Goal: Task Accomplishment & Management: Manage account settings

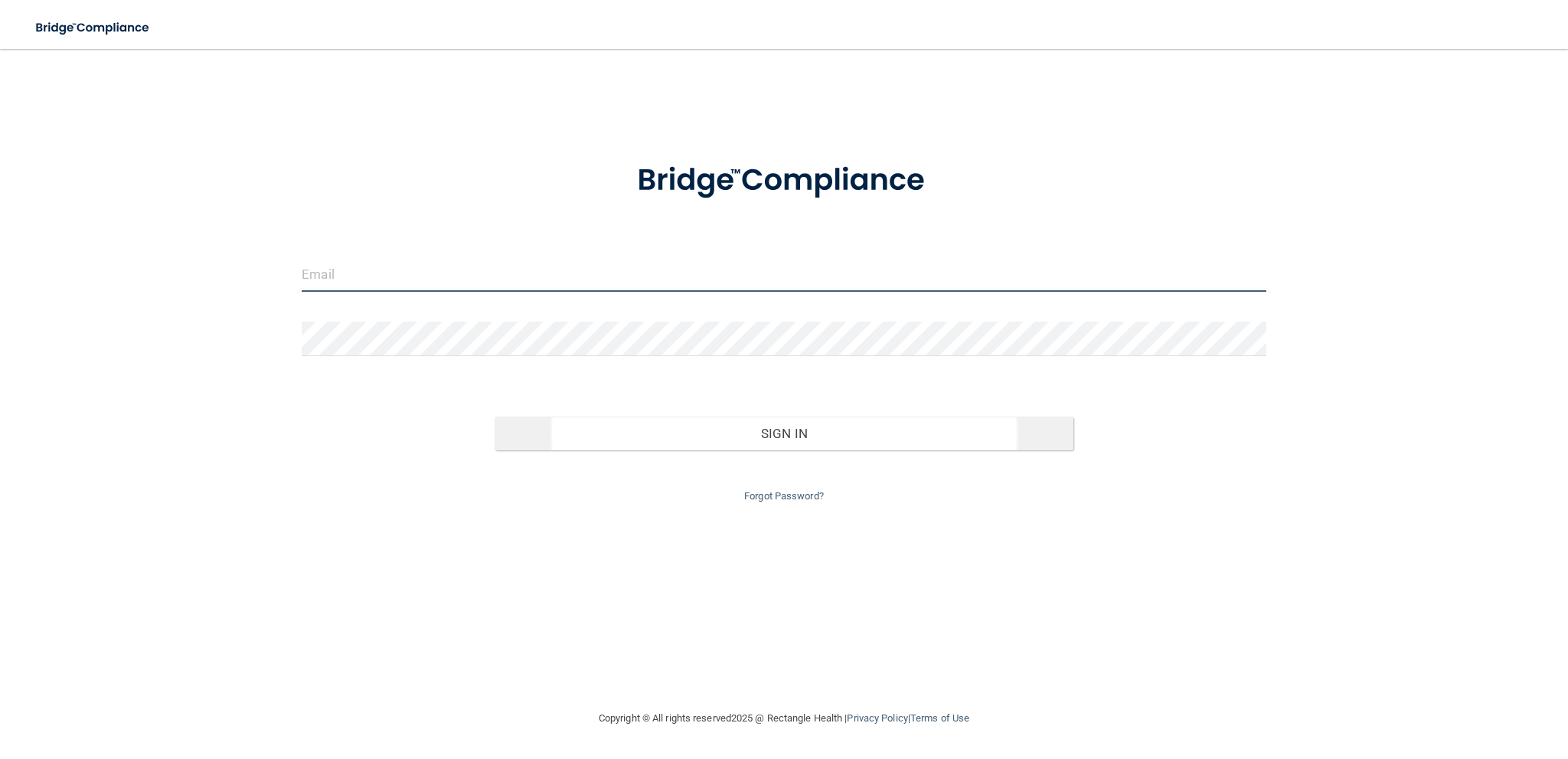
type input "[EMAIL_ADDRESS][DOMAIN_NAME]"
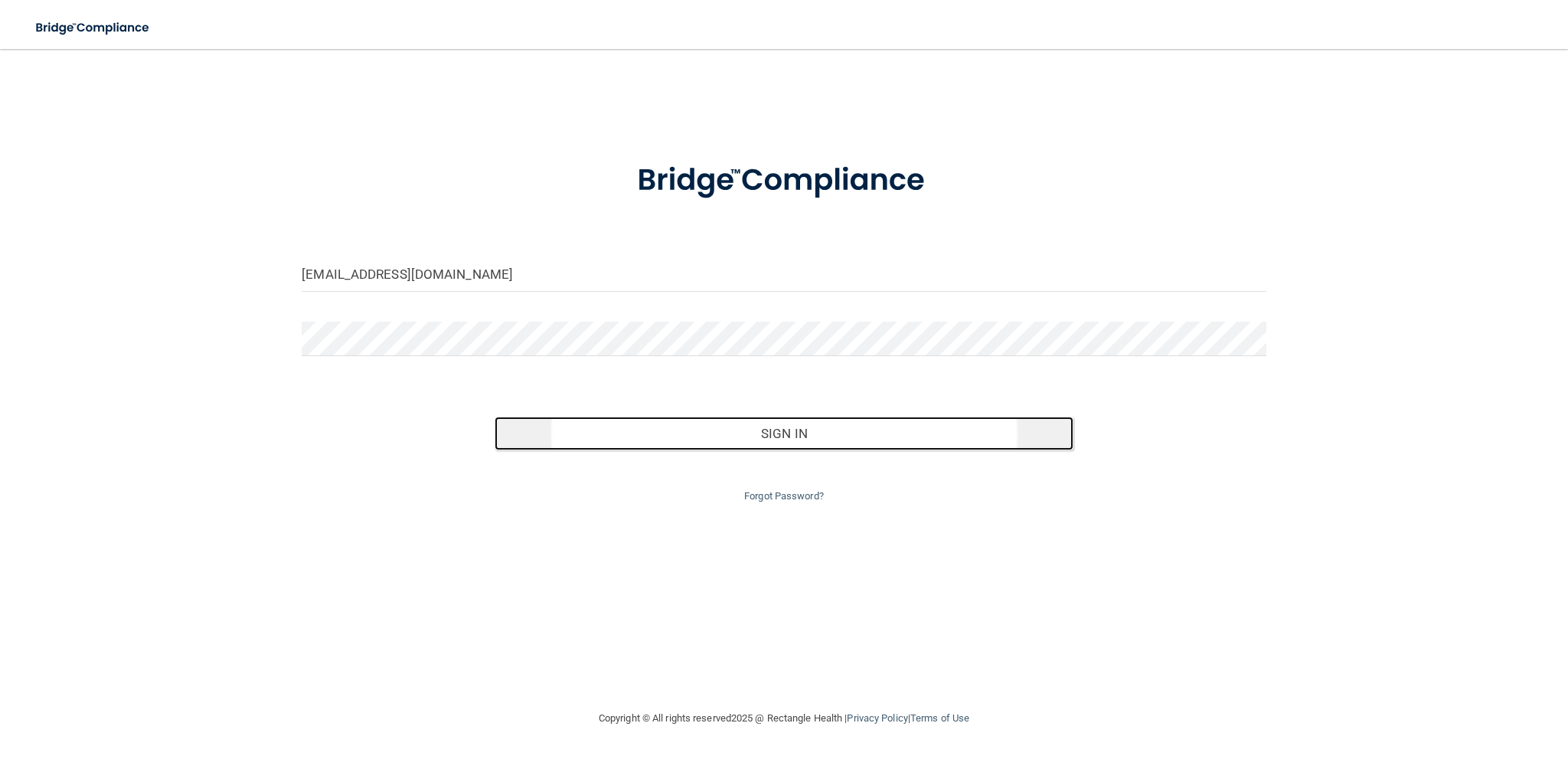
click at [544, 427] on button "Sign In" at bounding box center [784, 433] width 579 height 34
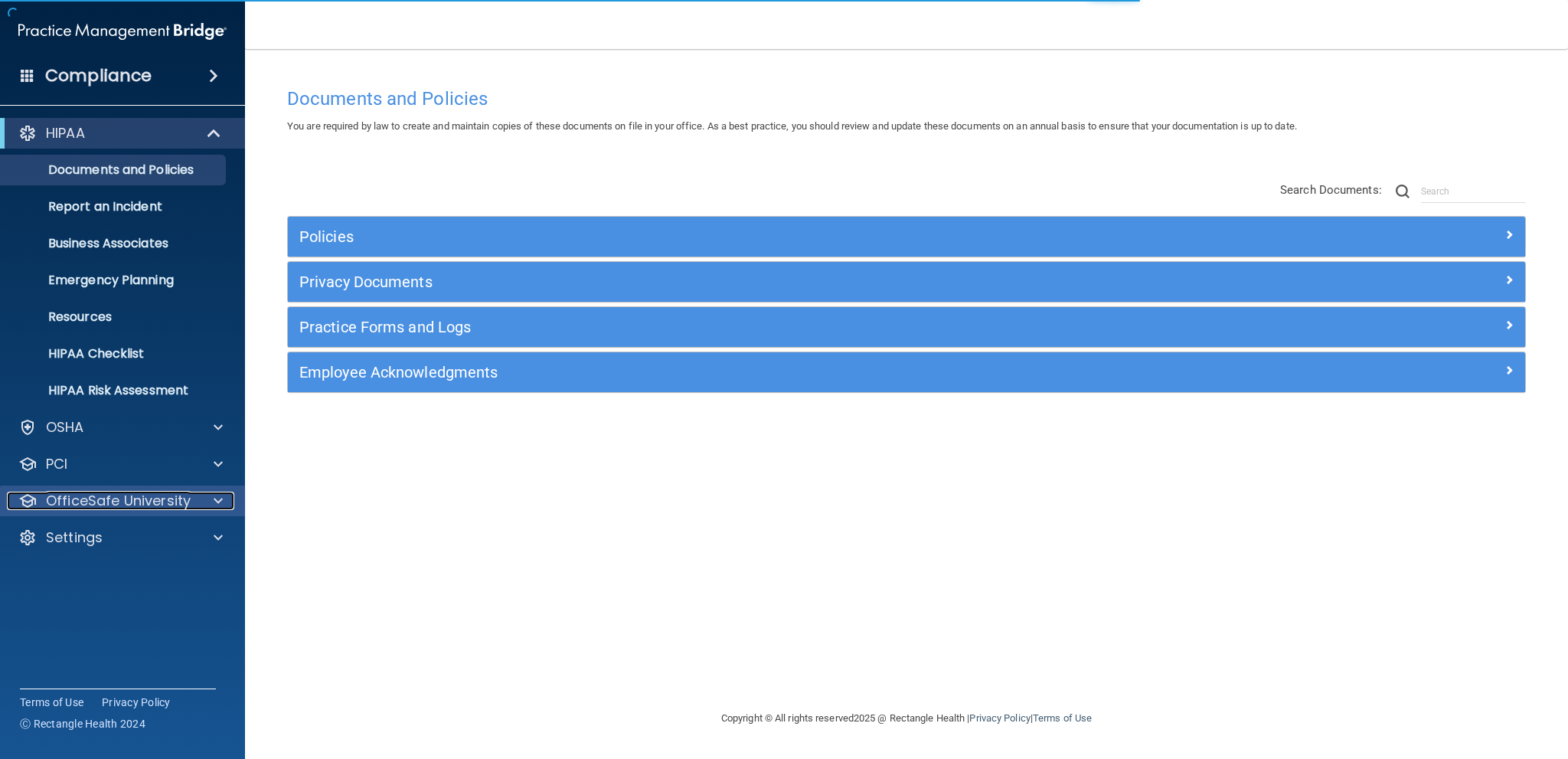
click at [121, 494] on p "OfficeSafe University" at bounding box center [118, 500] width 145 height 19
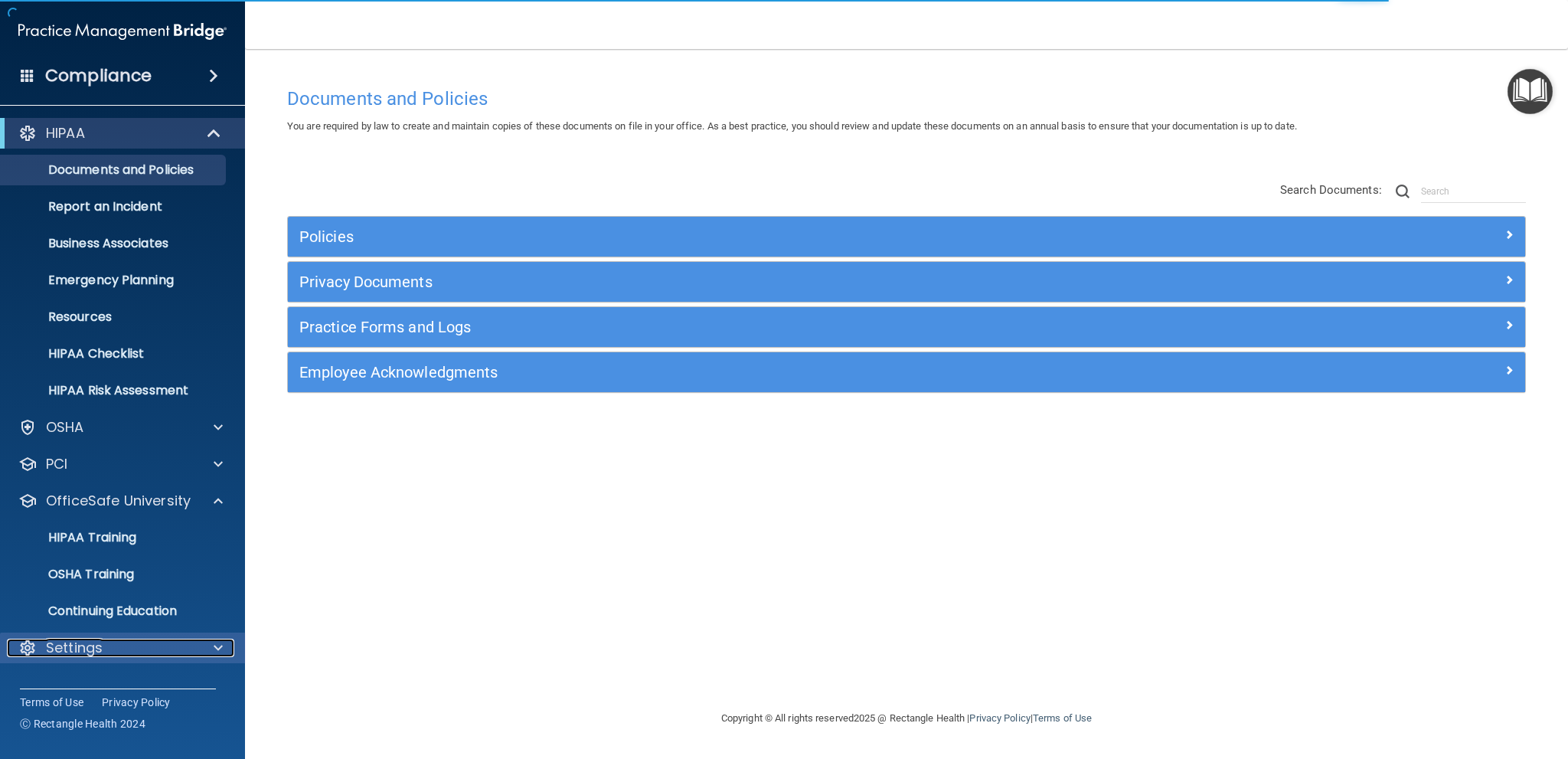
click at [126, 643] on div "Settings" at bounding box center [102, 648] width 190 height 19
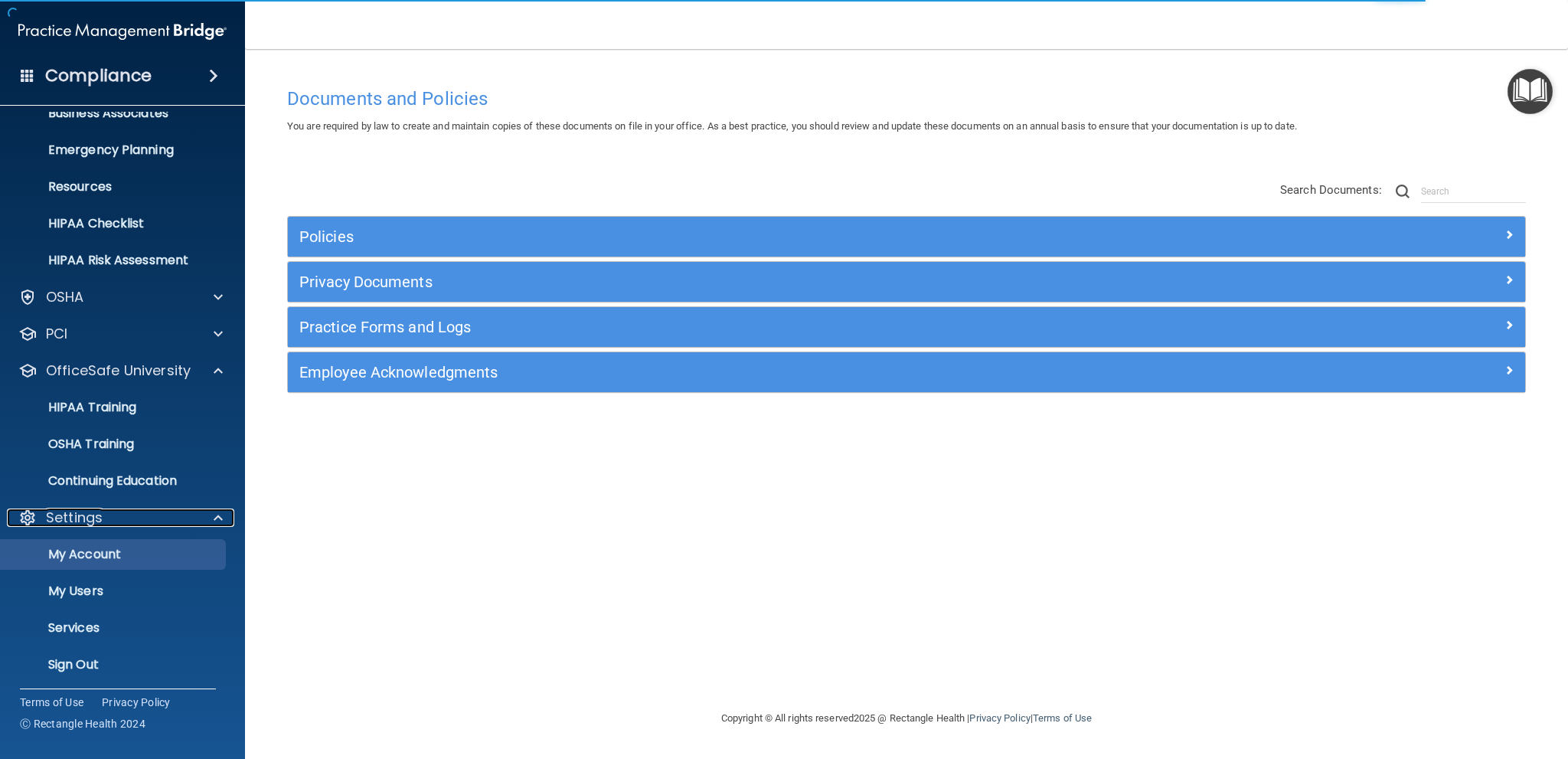
scroll to position [134, 0]
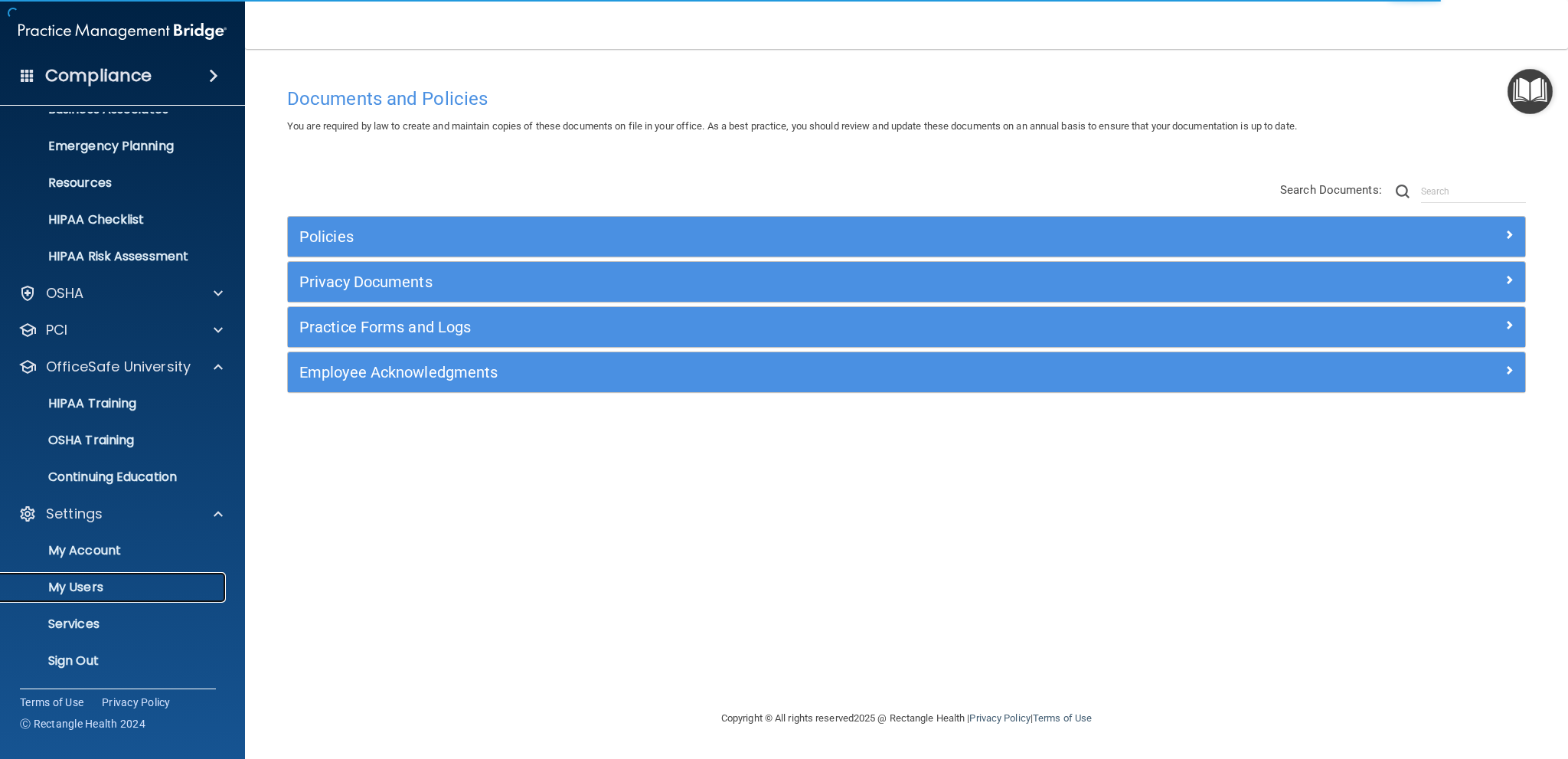
click at [87, 573] on link "My Users" at bounding box center [105, 587] width 241 height 31
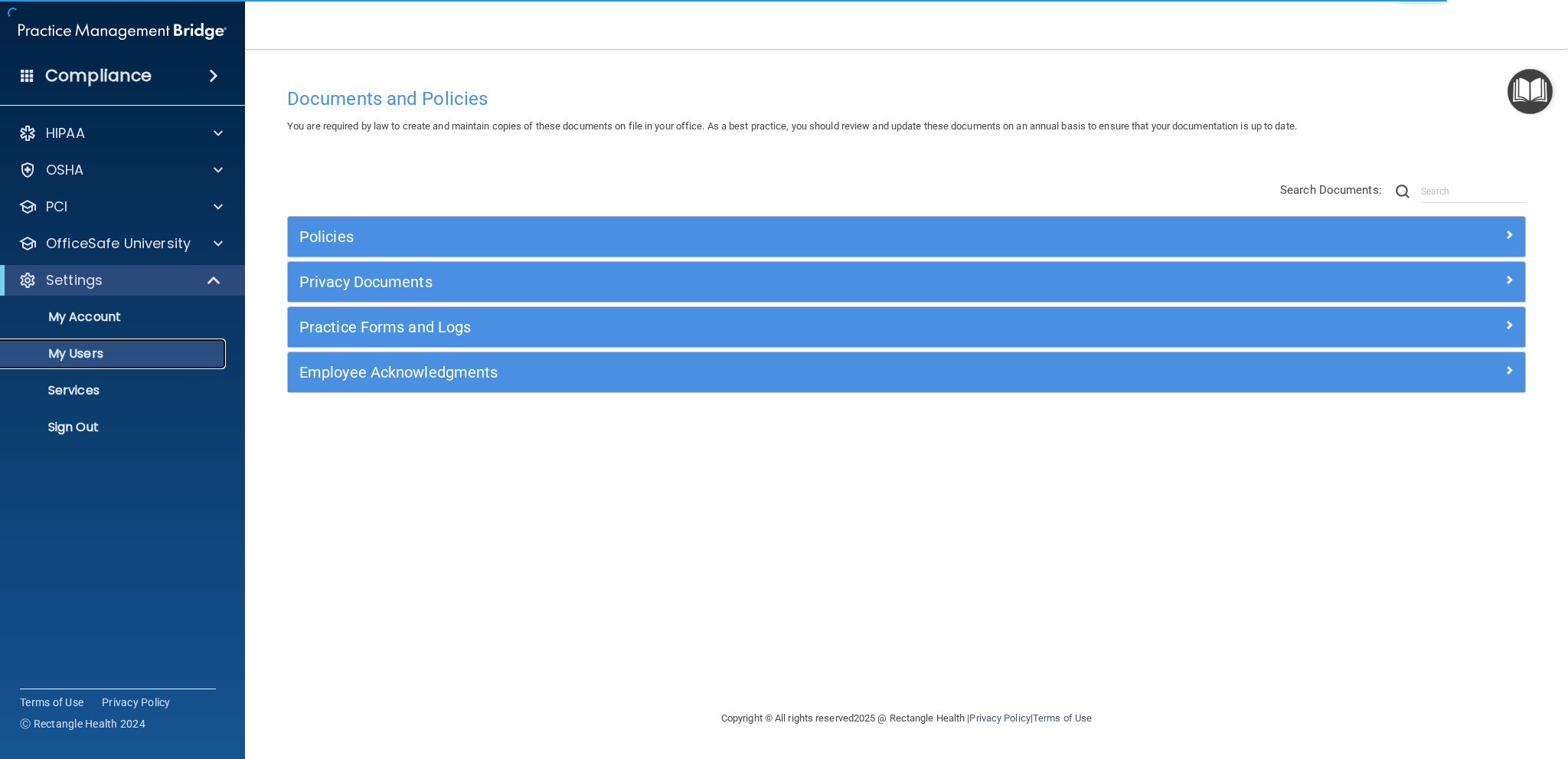
click at [159, 350] on p "My Users" at bounding box center [114, 353] width 209 height 15
select select "20"
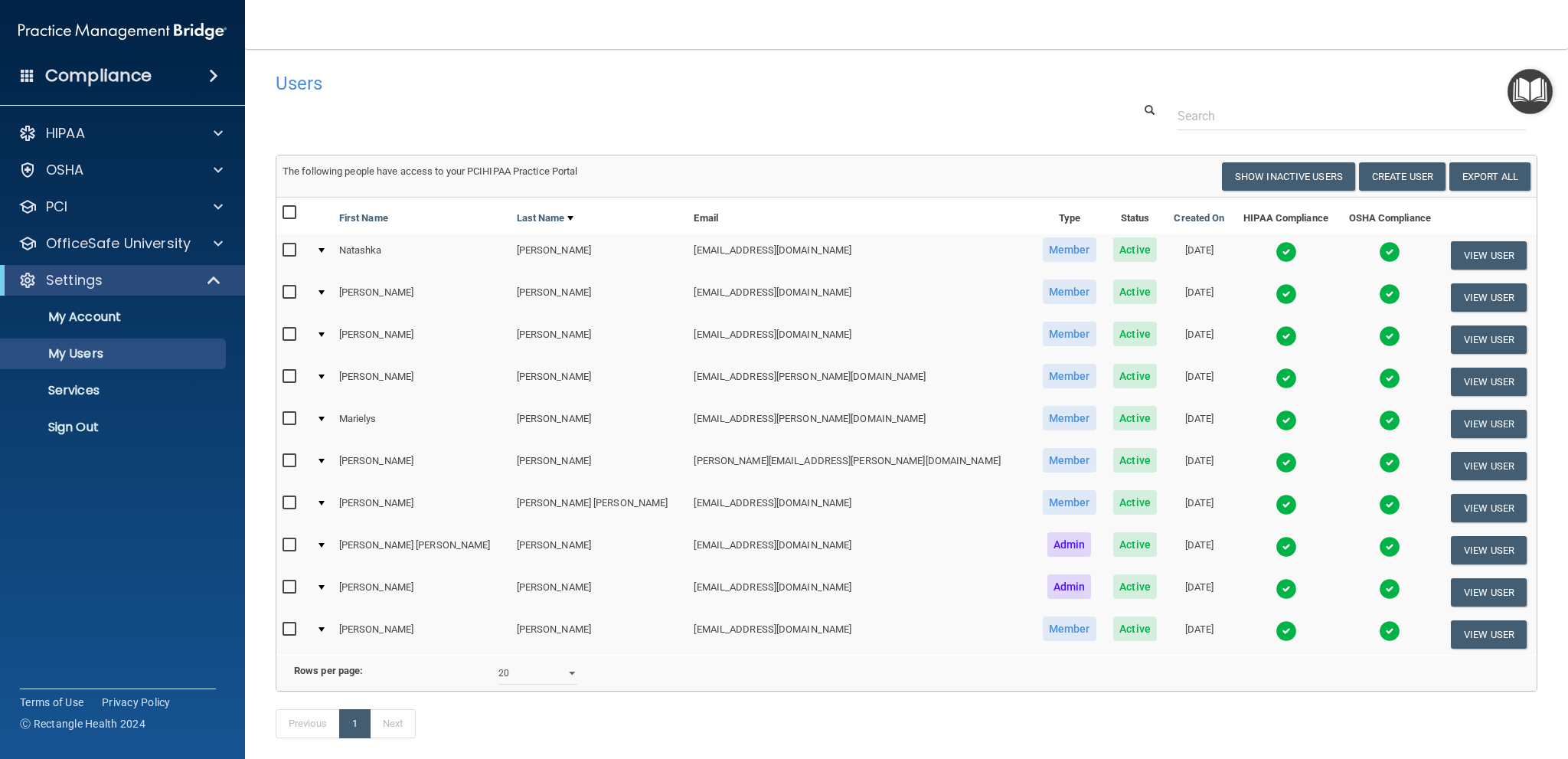
click at [324, 417] on div at bounding box center [321, 418] width 6 height 4
click at [285, 421] on input "checkbox" at bounding box center [292, 419] width 18 height 12
checkbox input "true"
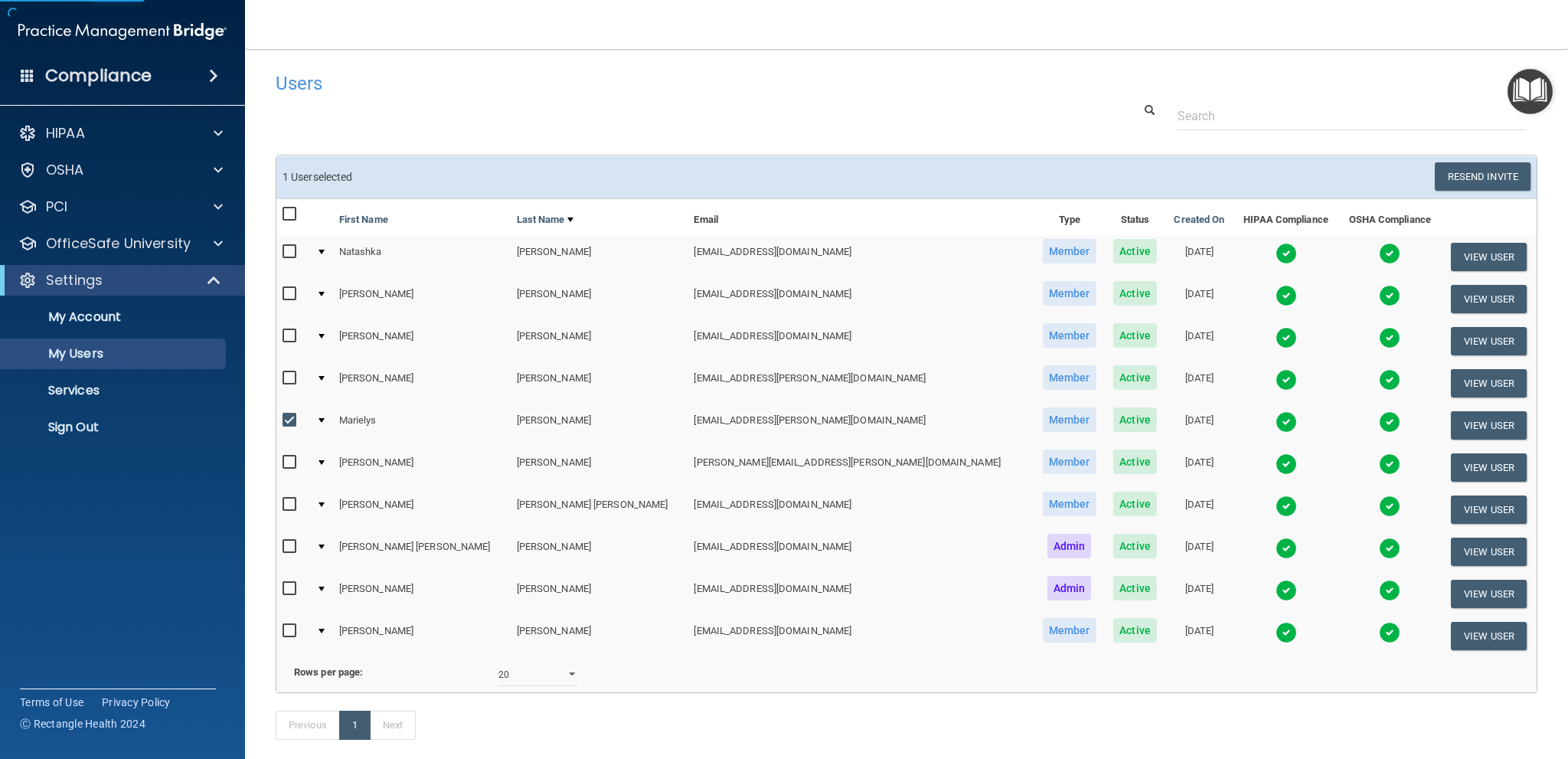
click at [330, 412] on td at bounding box center [321, 425] width 22 height 42
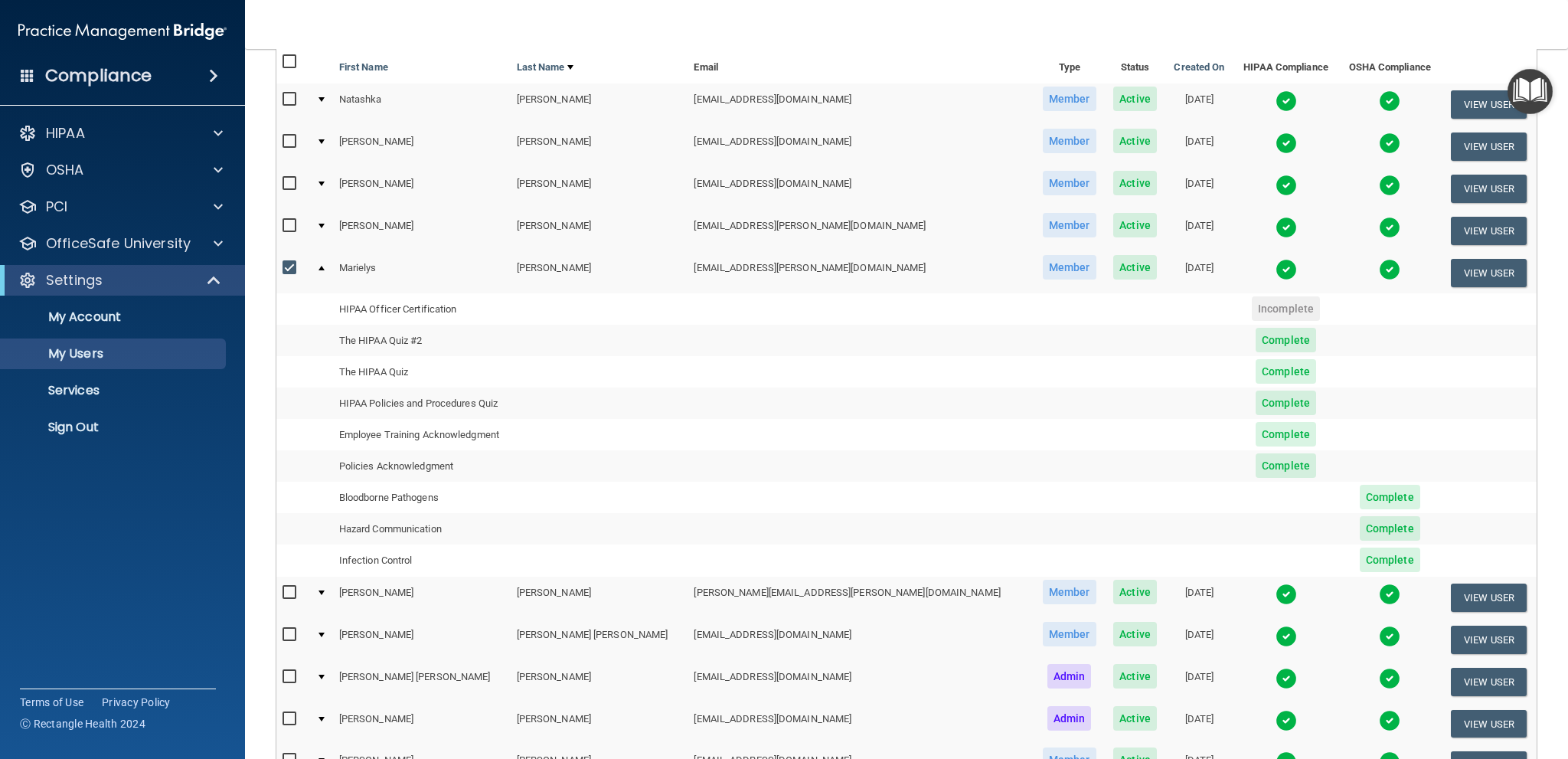
scroll to position [230, 0]
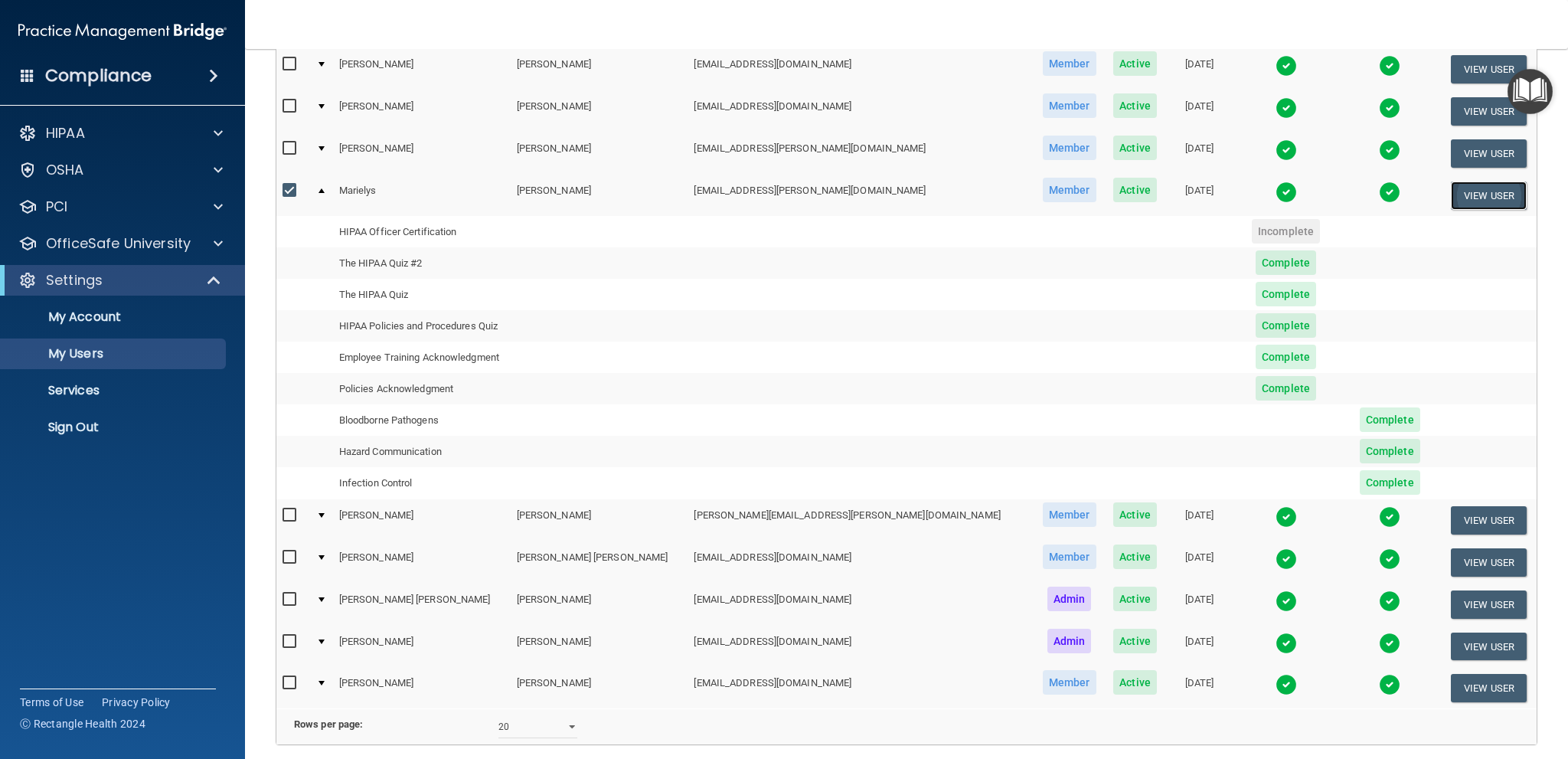
click at [1478, 198] on button "View User" at bounding box center [1489, 195] width 76 height 28
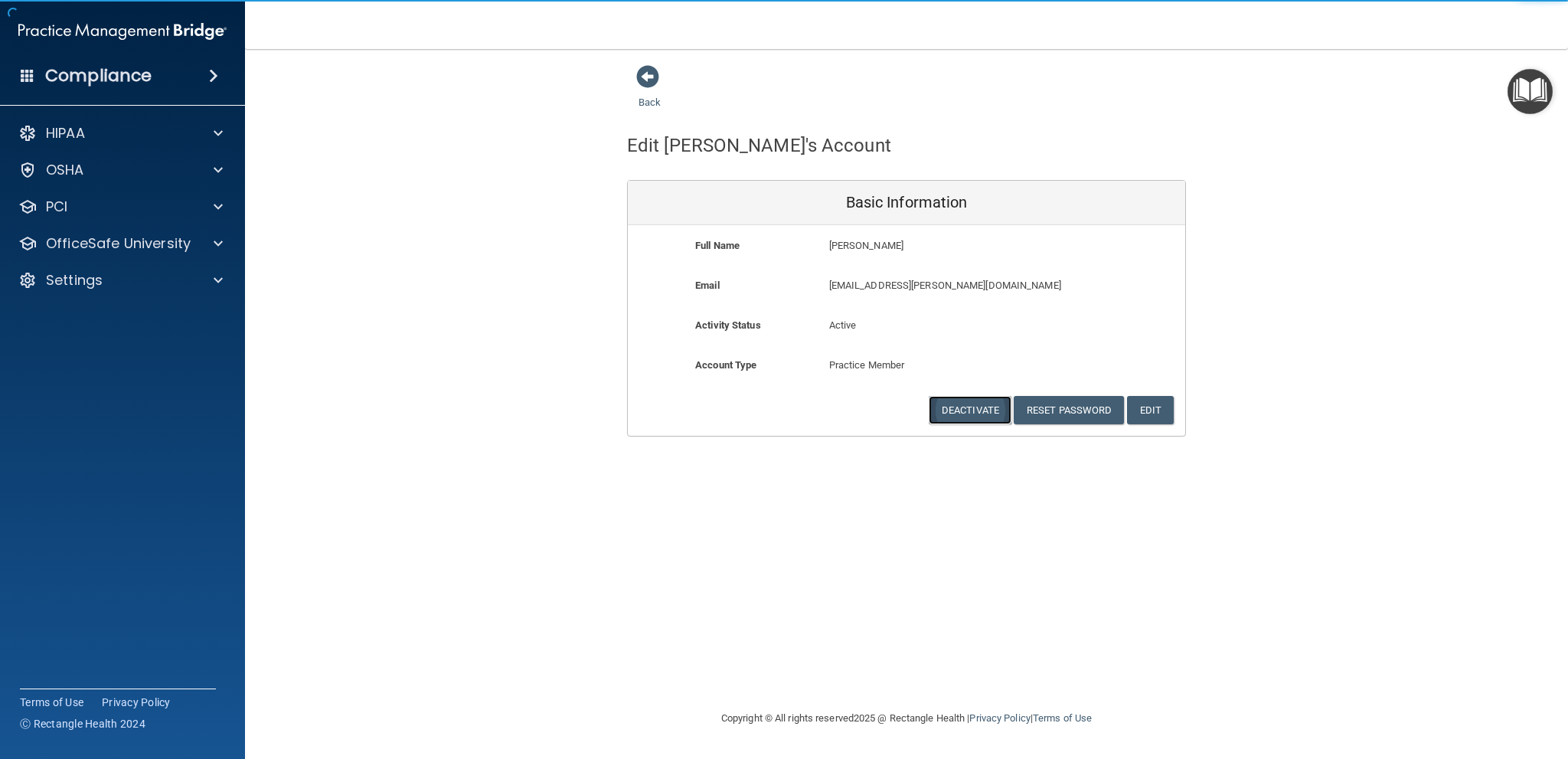
click at [972, 407] on button "Deactivate" at bounding box center [970, 410] width 83 height 28
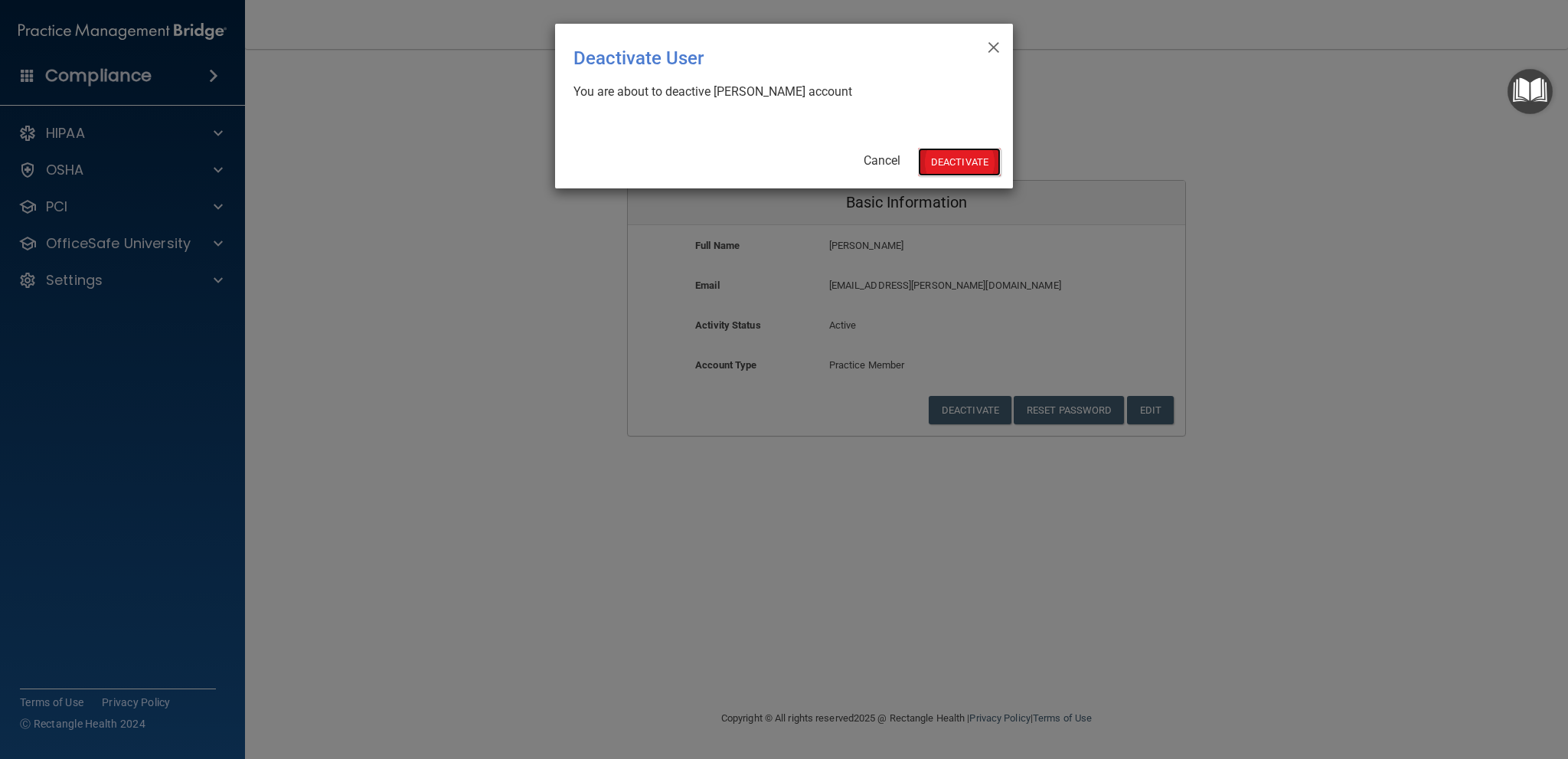
click at [984, 152] on button "Deactivate" at bounding box center [960, 162] width 83 height 28
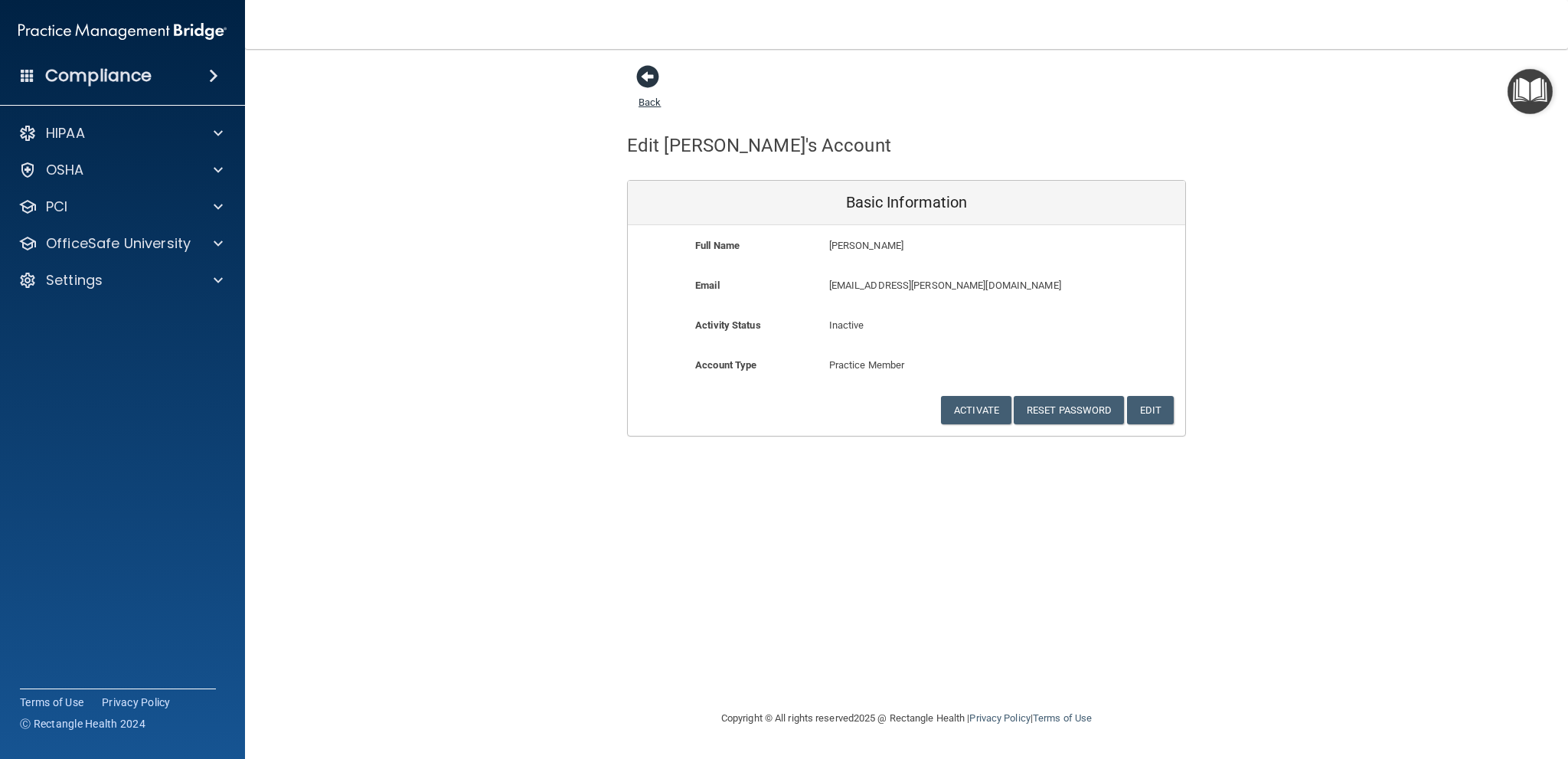
click at [645, 88] on span at bounding box center [648, 77] width 23 height 23
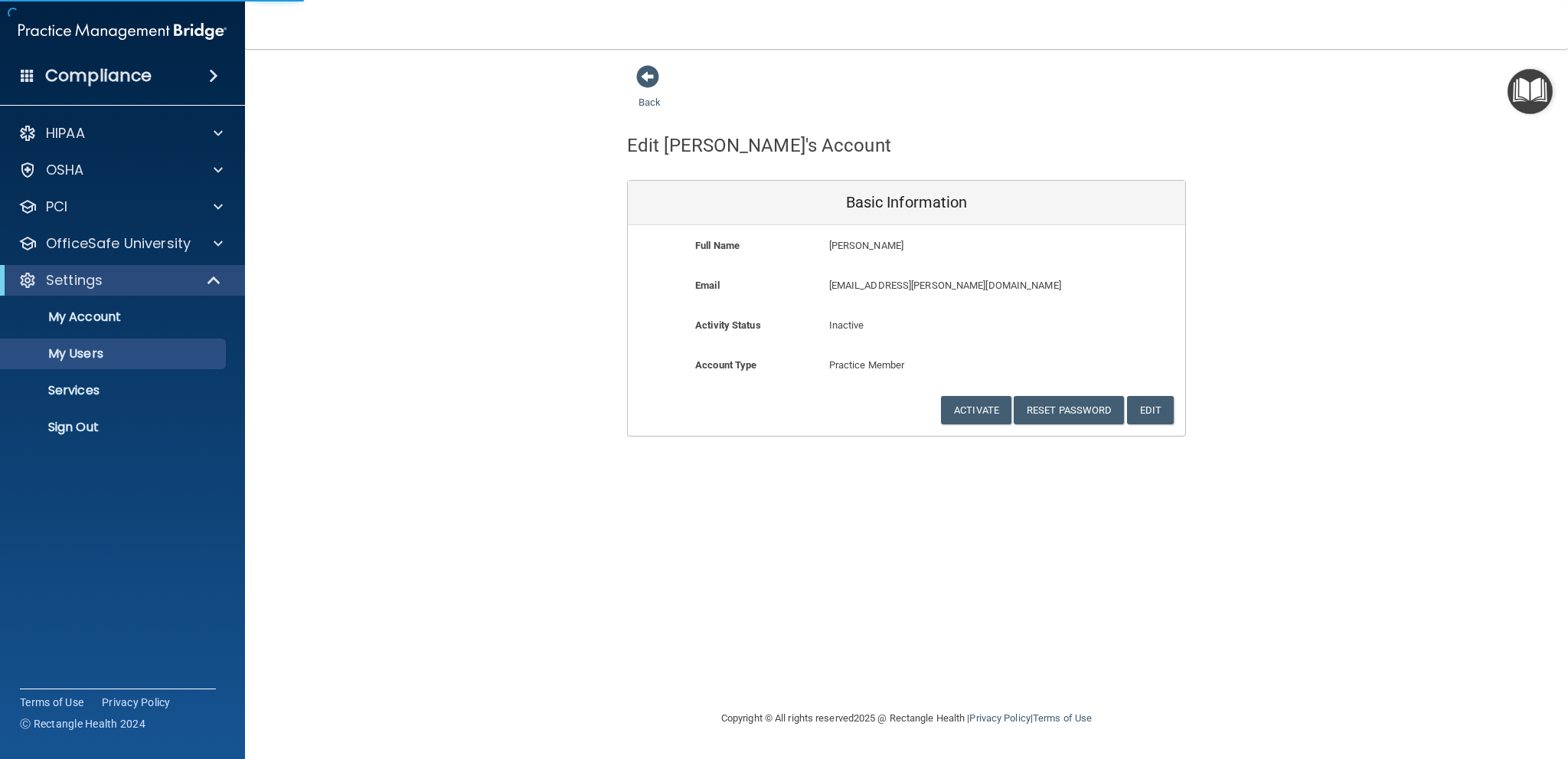
select select "20"
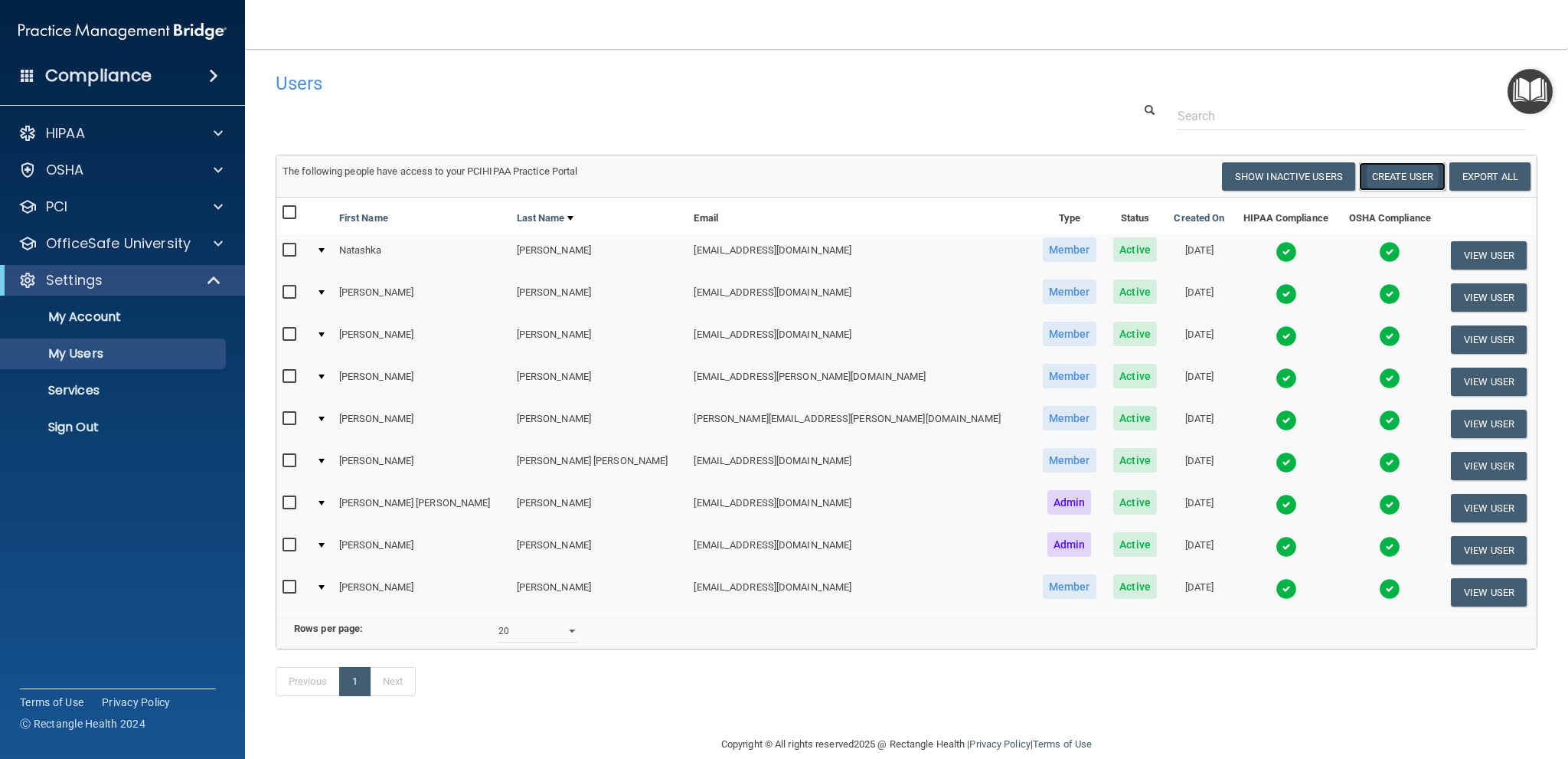
click at [1405, 184] on button "Create User" at bounding box center [1403, 177] width 87 height 28
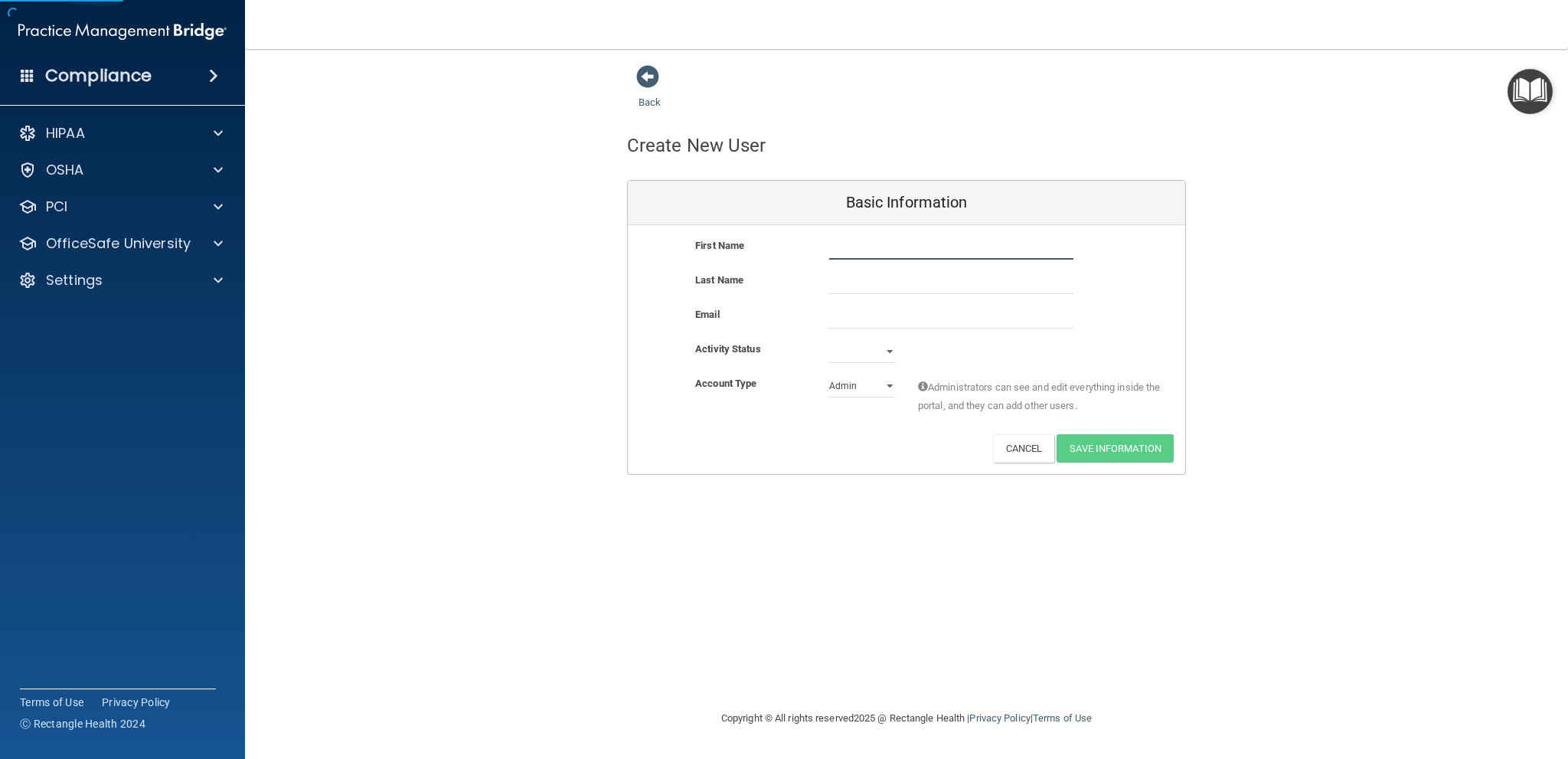
click at [917, 251] on input "text" at bounding box center [951, 248] width 244 height 23
type input "Shuyan"
type input "Han"
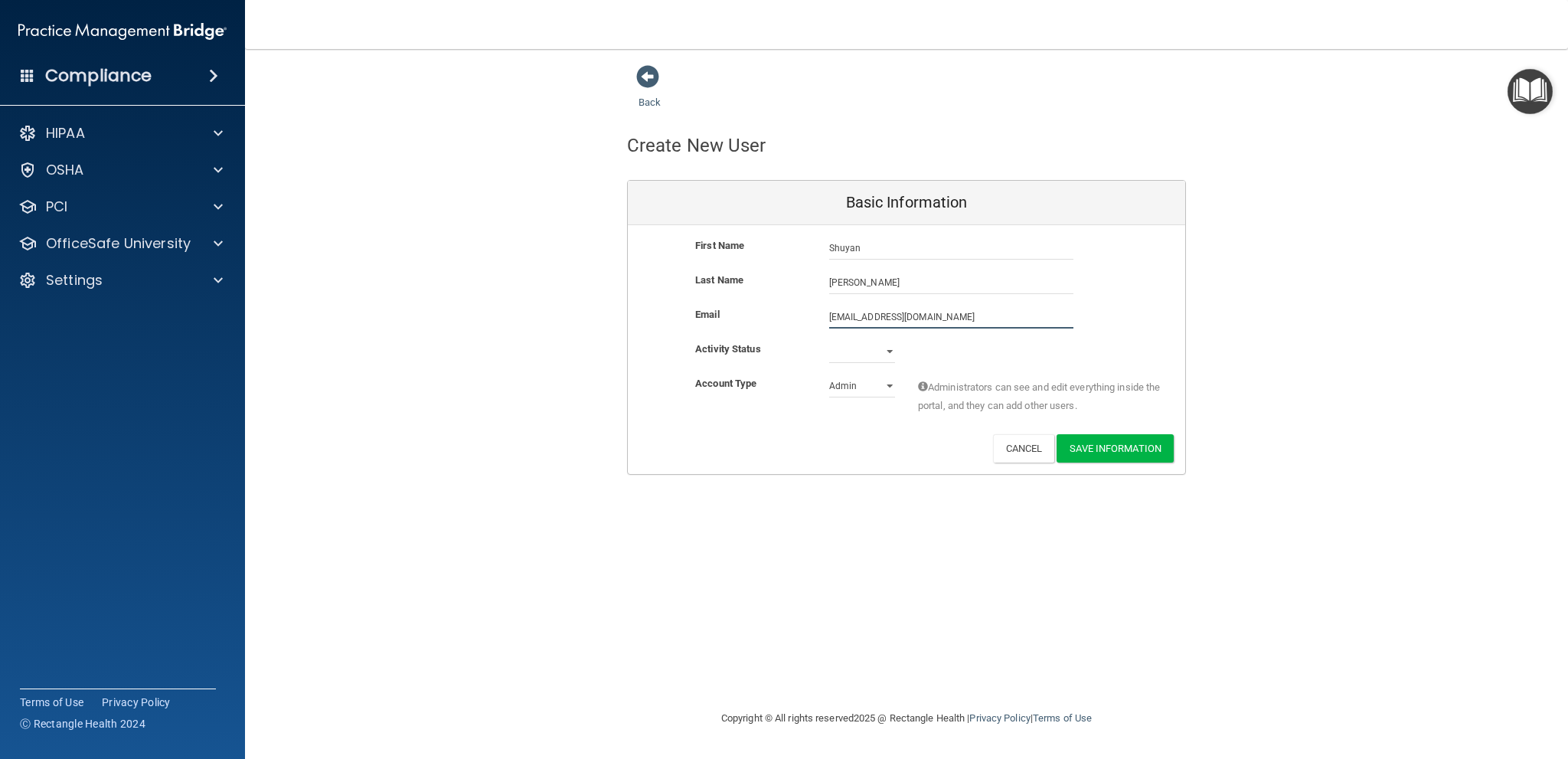
type input "lilyshuyanhan@gmail.com"
click at [880, 354] on select "Active Inactive" at bounding box center [862, 352] width 66 height 23
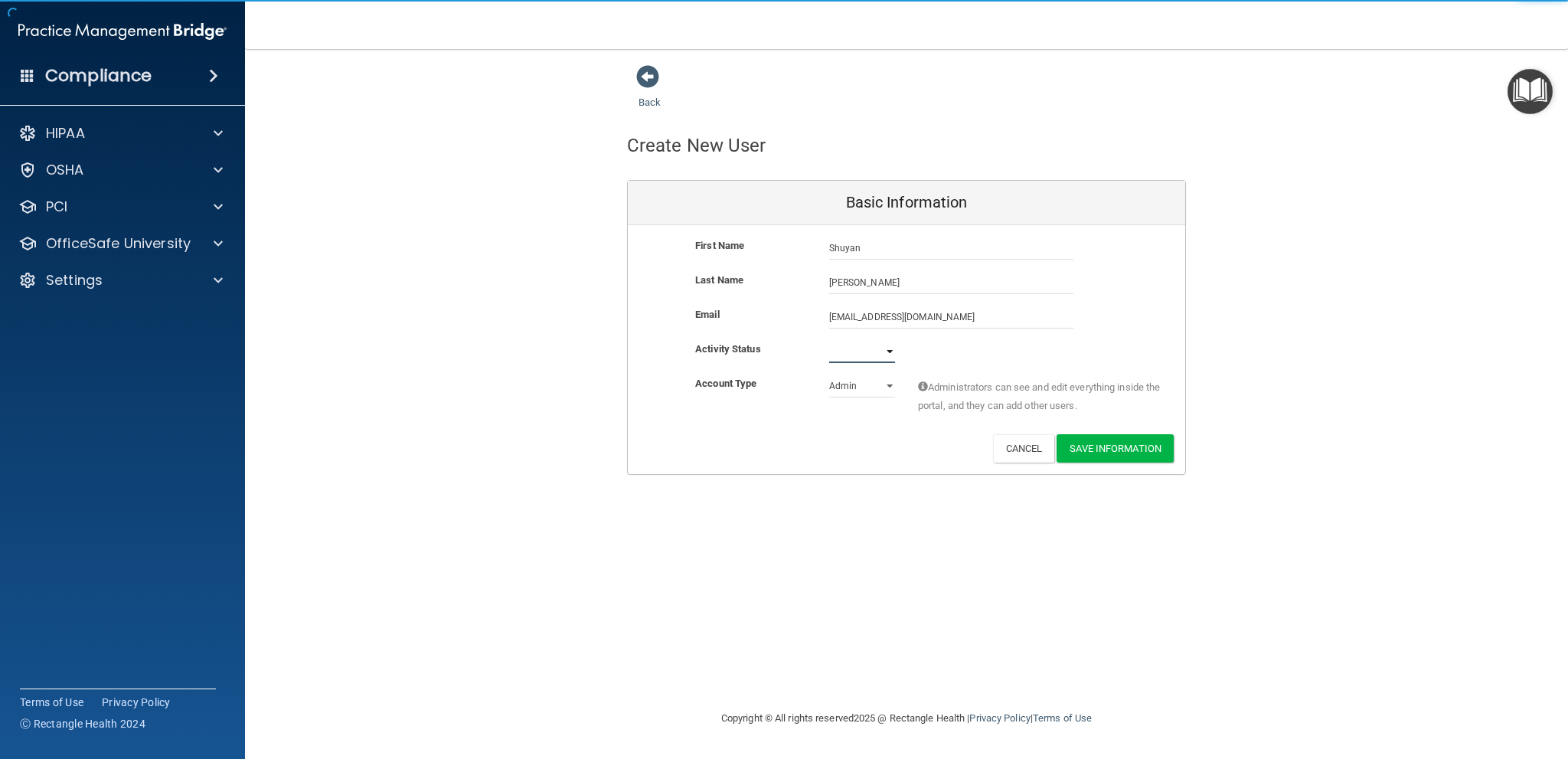
select select "active"
click at [829, 340] on select "Active Inactive" at bounding box center [862, 352] width 66 height 23
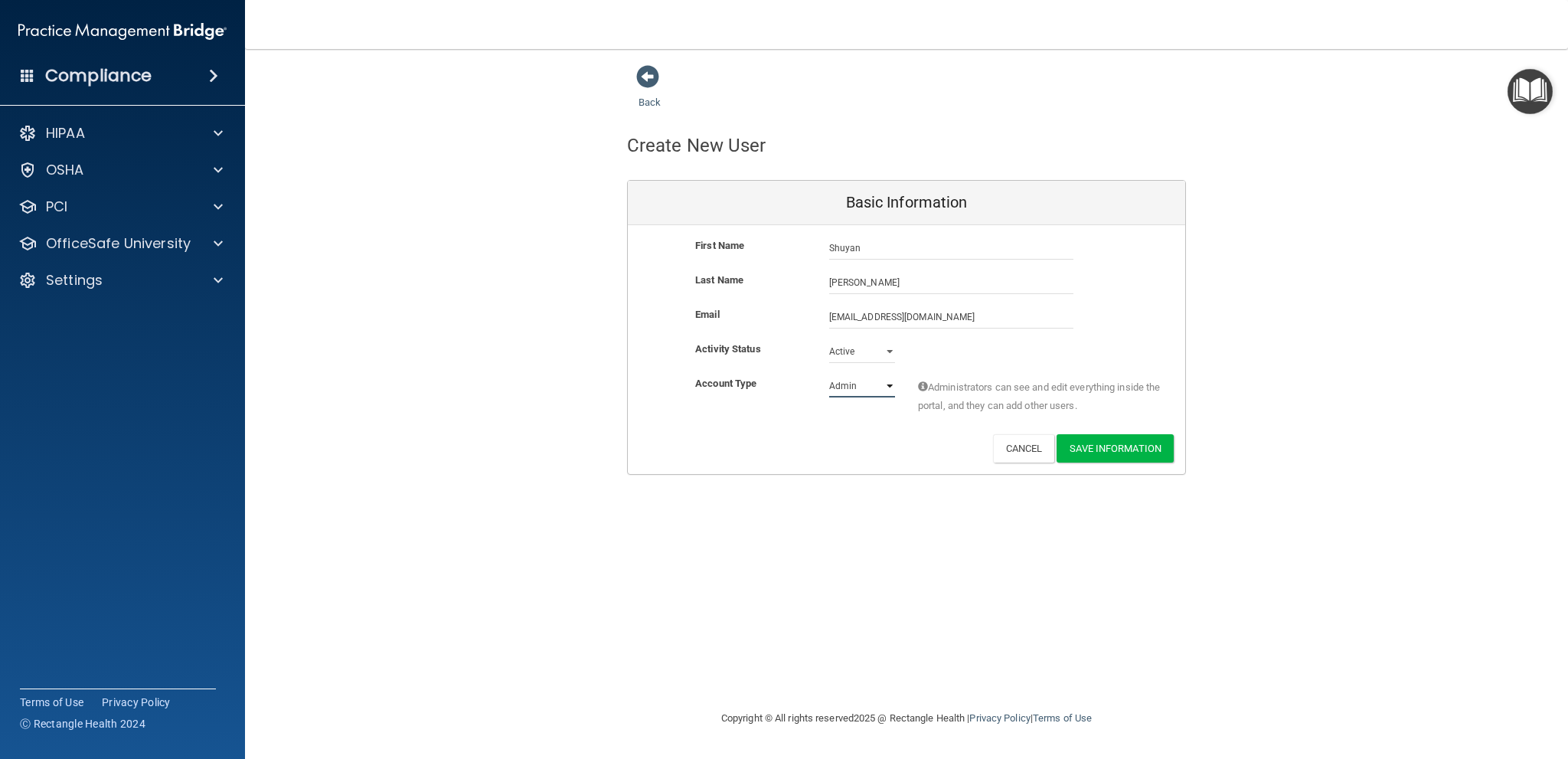
click at [871, 380] on select "Admin Member" at bounding box center [862, 386] width 66 height 23
select select "practice_member"
click at [829, 375] on select "Admin Member" at bounding box center [862, 386] width 66 height 23
click at [1093, 467] on div "First Name Shuyan Han Shuyan Last Name Han Email lilyshuyanhan@gmail.com lilysh…" at bounding box center [906, 350] width 558 height 249
click at [1109, 437] on button "Save Information" at bounding box center [1115, 448] width 118 height 28
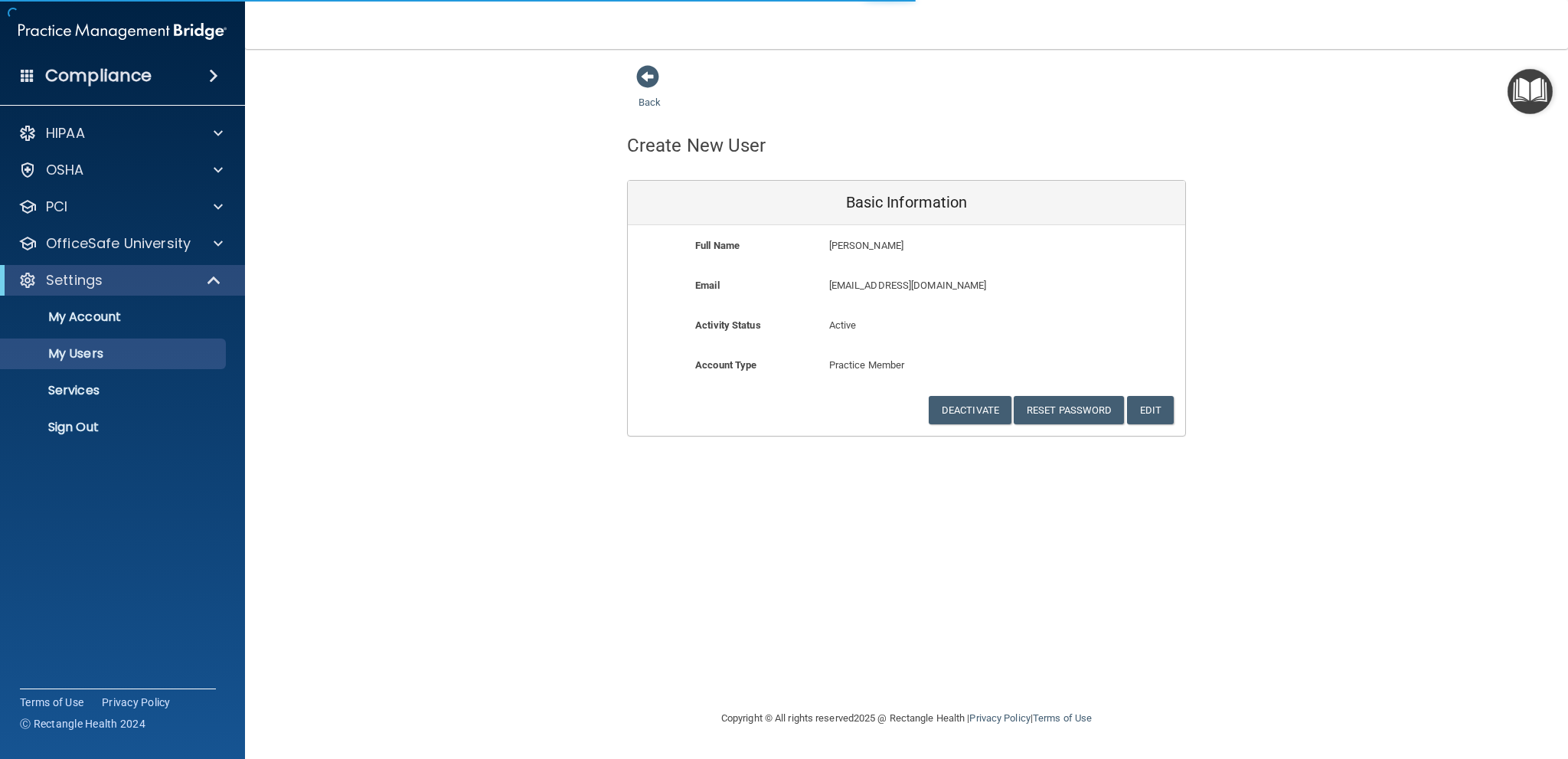
select select "20"
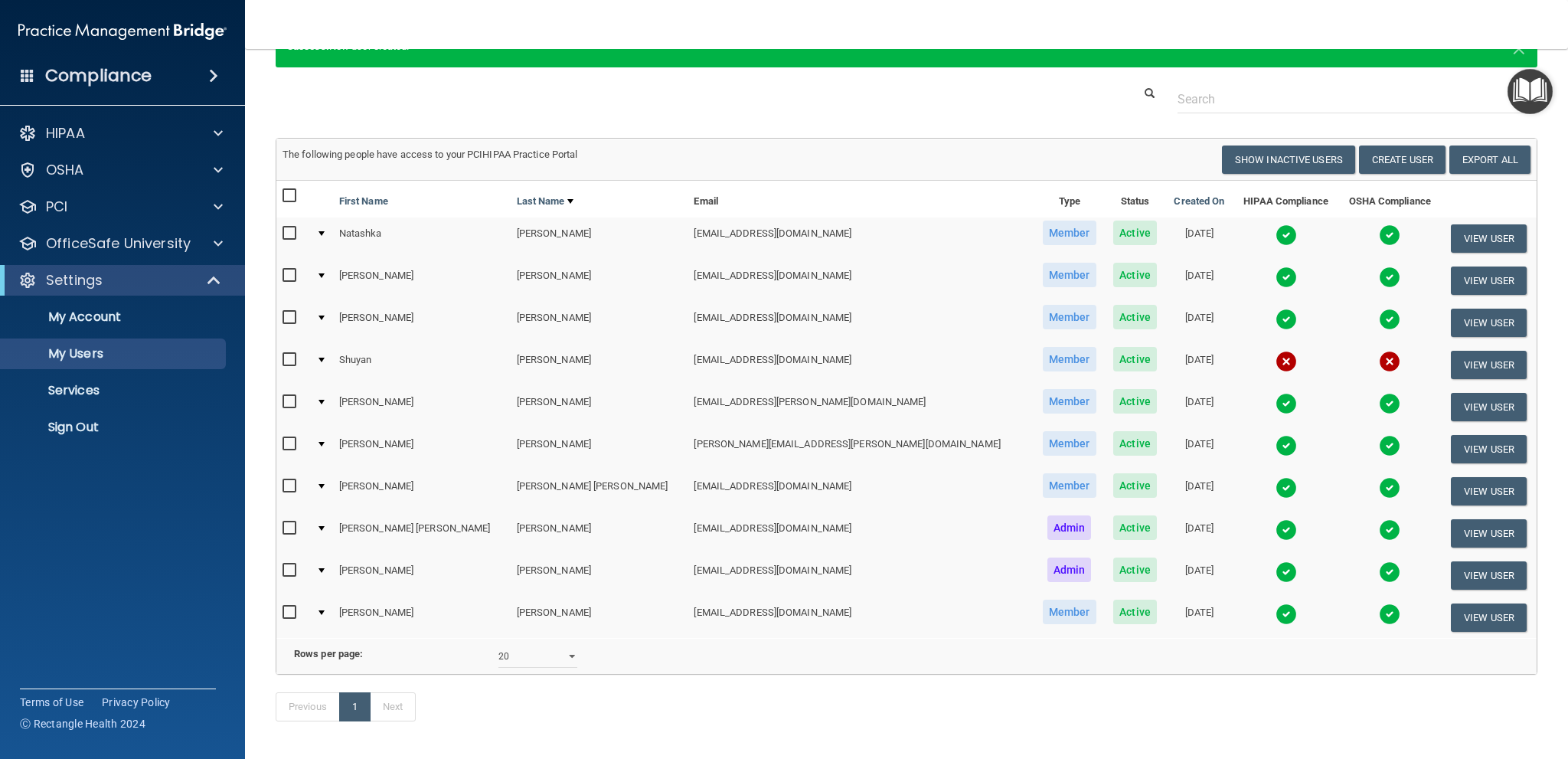
scroll to position [146, 0]
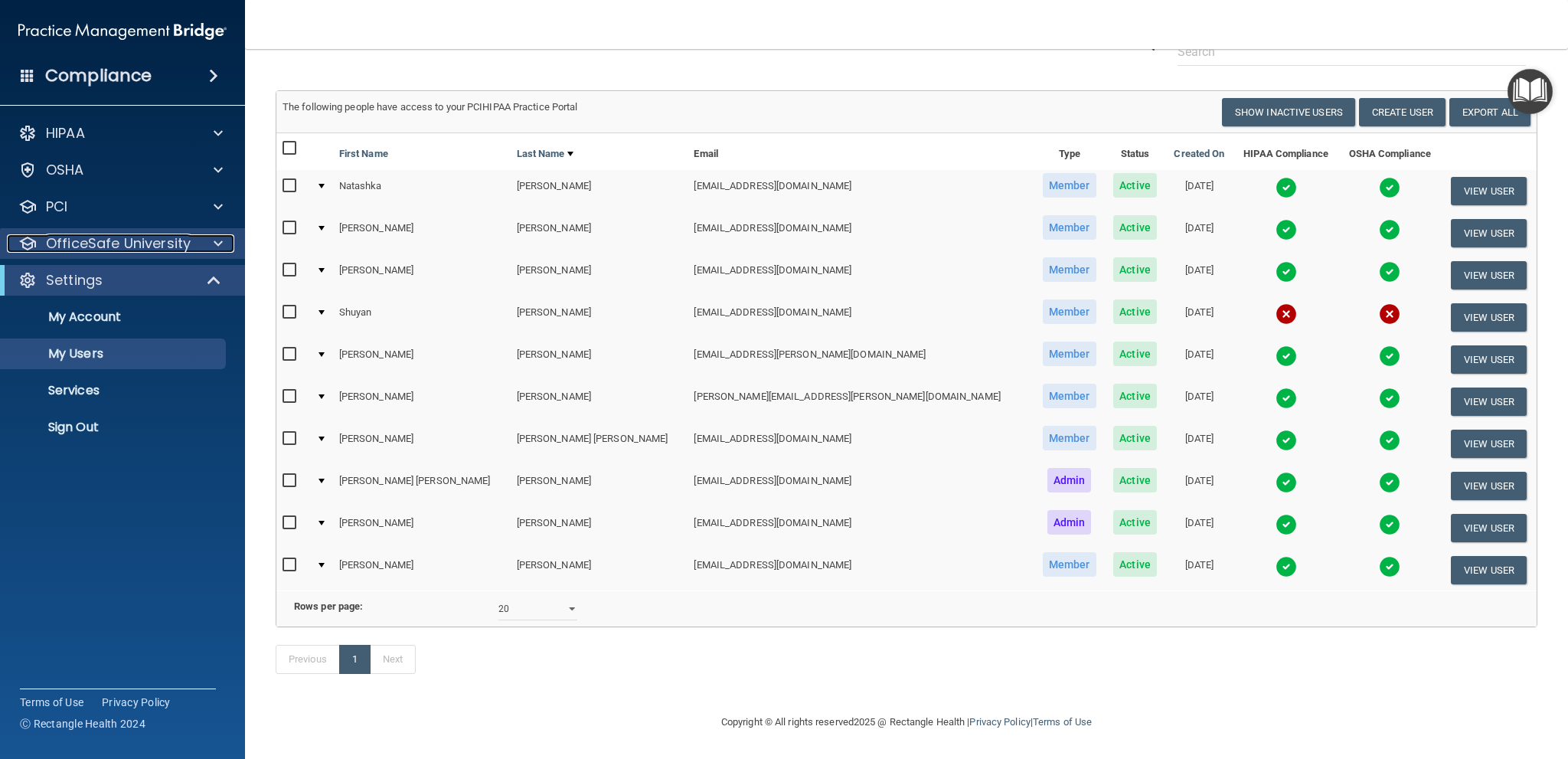
click at [194, 249] on div "OfficeSafe University" at bounding box center [102, 243] width 190 height 19
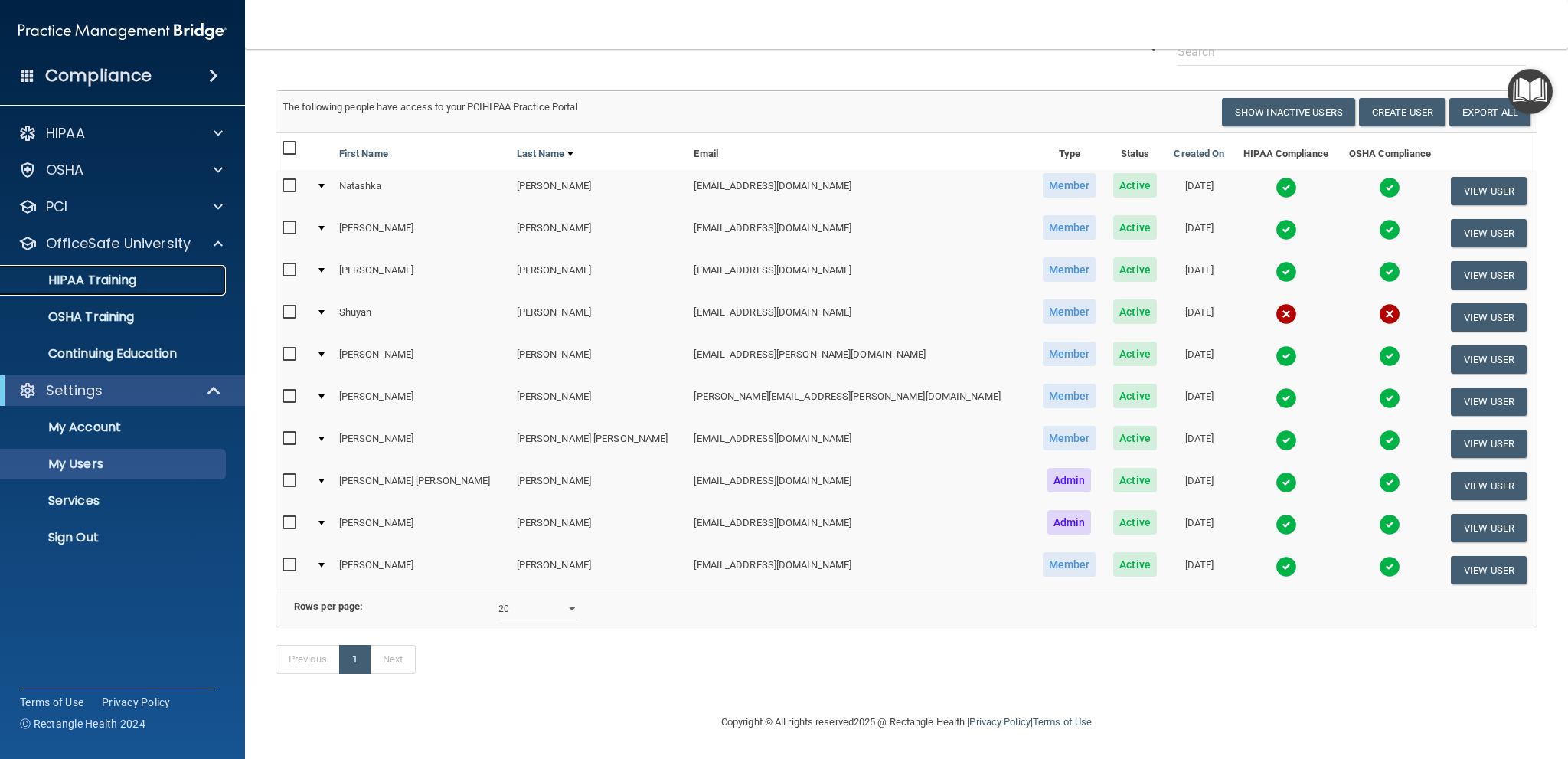
click at [129, 283] on p "HIPAA Training" at bounding box center [72, 279] width 126 height 15
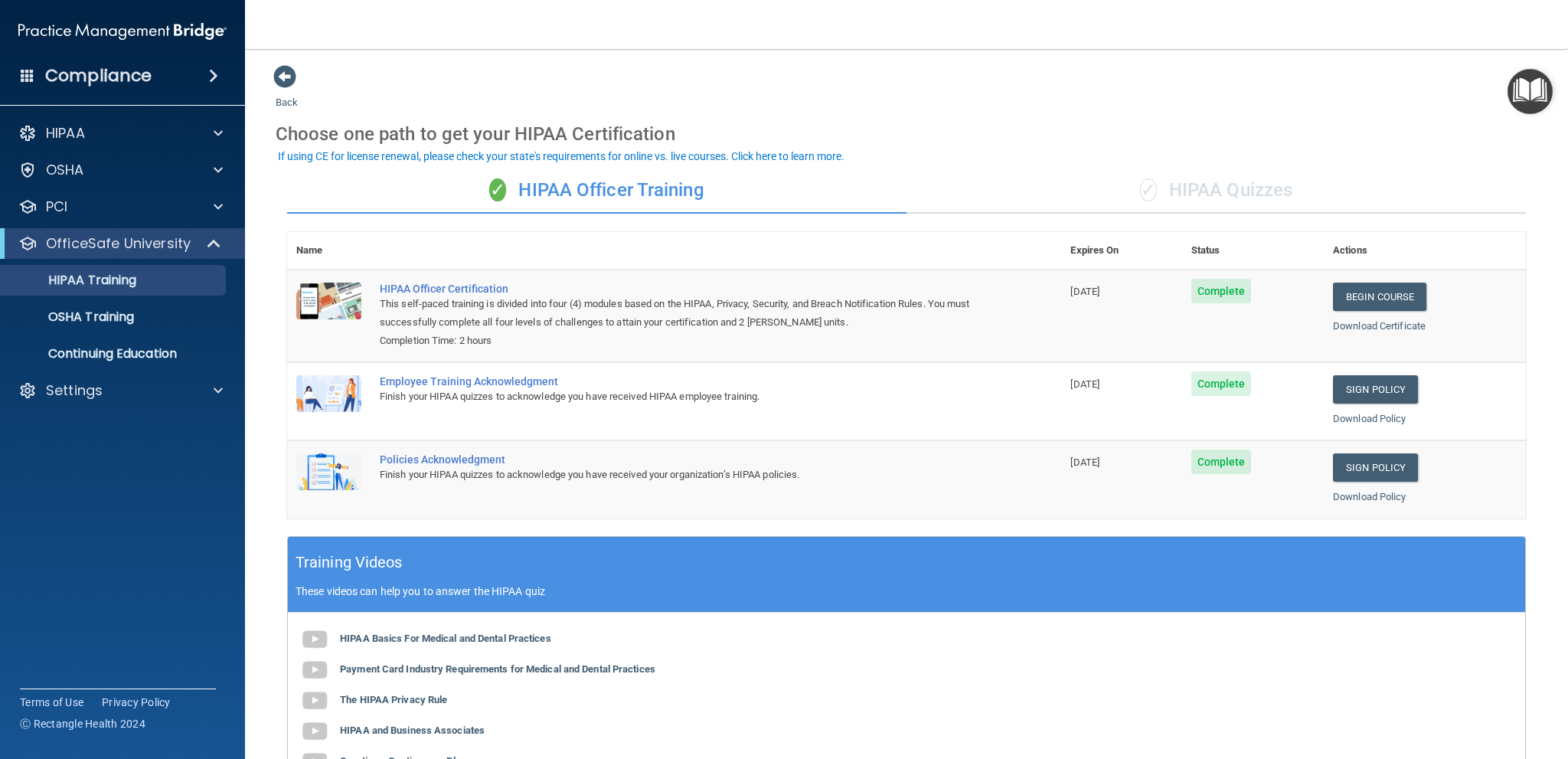
click at [1236, 172] on div "✓ HIPAA Quizzes" at bounding box center [1216, 191] width 620 height 46
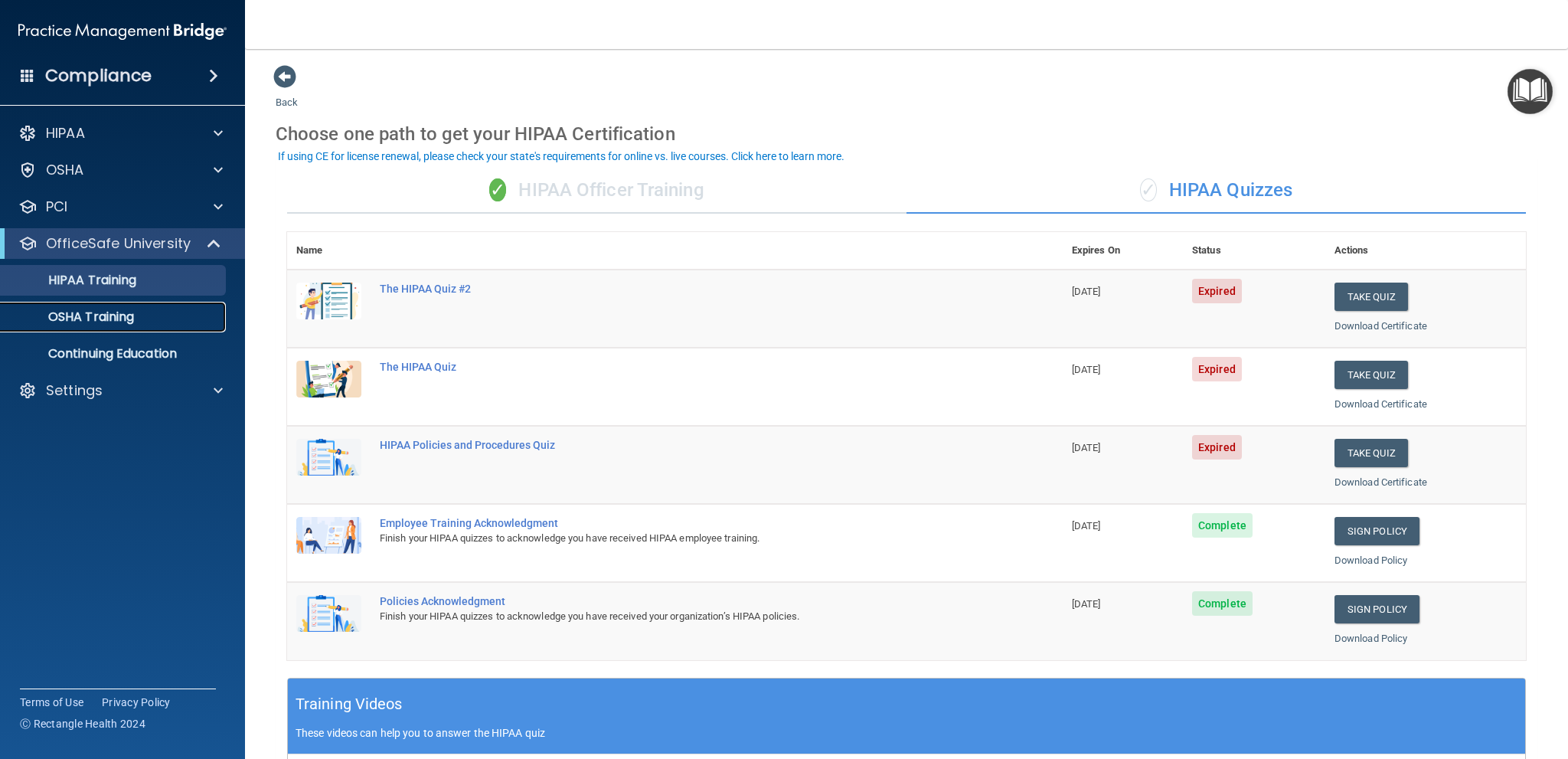
click at [98, 320] on p "OSHA Training" at bounding box center [72, 316] width 124 height 15
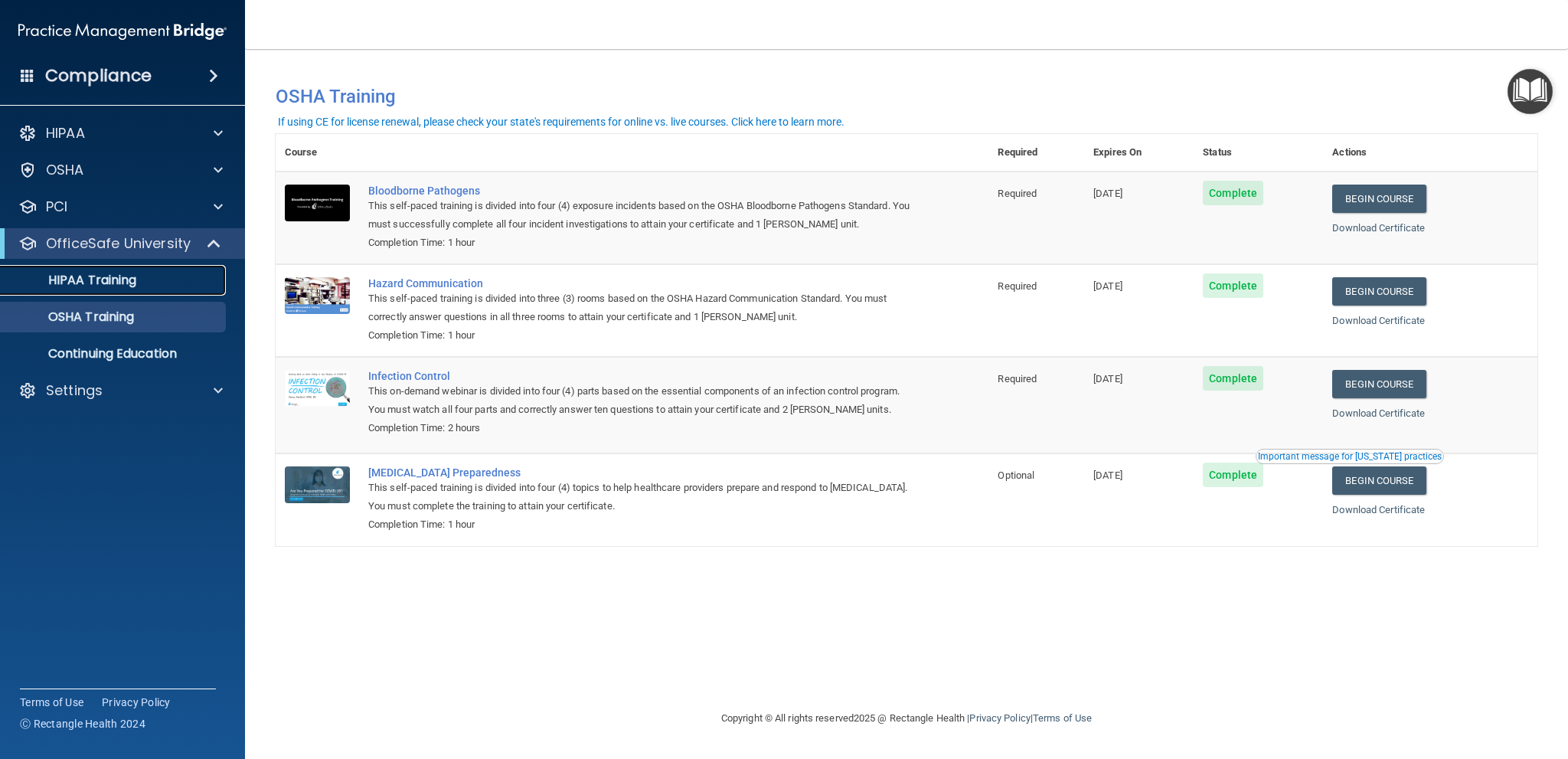
click at [87, 287] on p "HIPAA Training" at bounding box center [72, 279] width 126 height 15
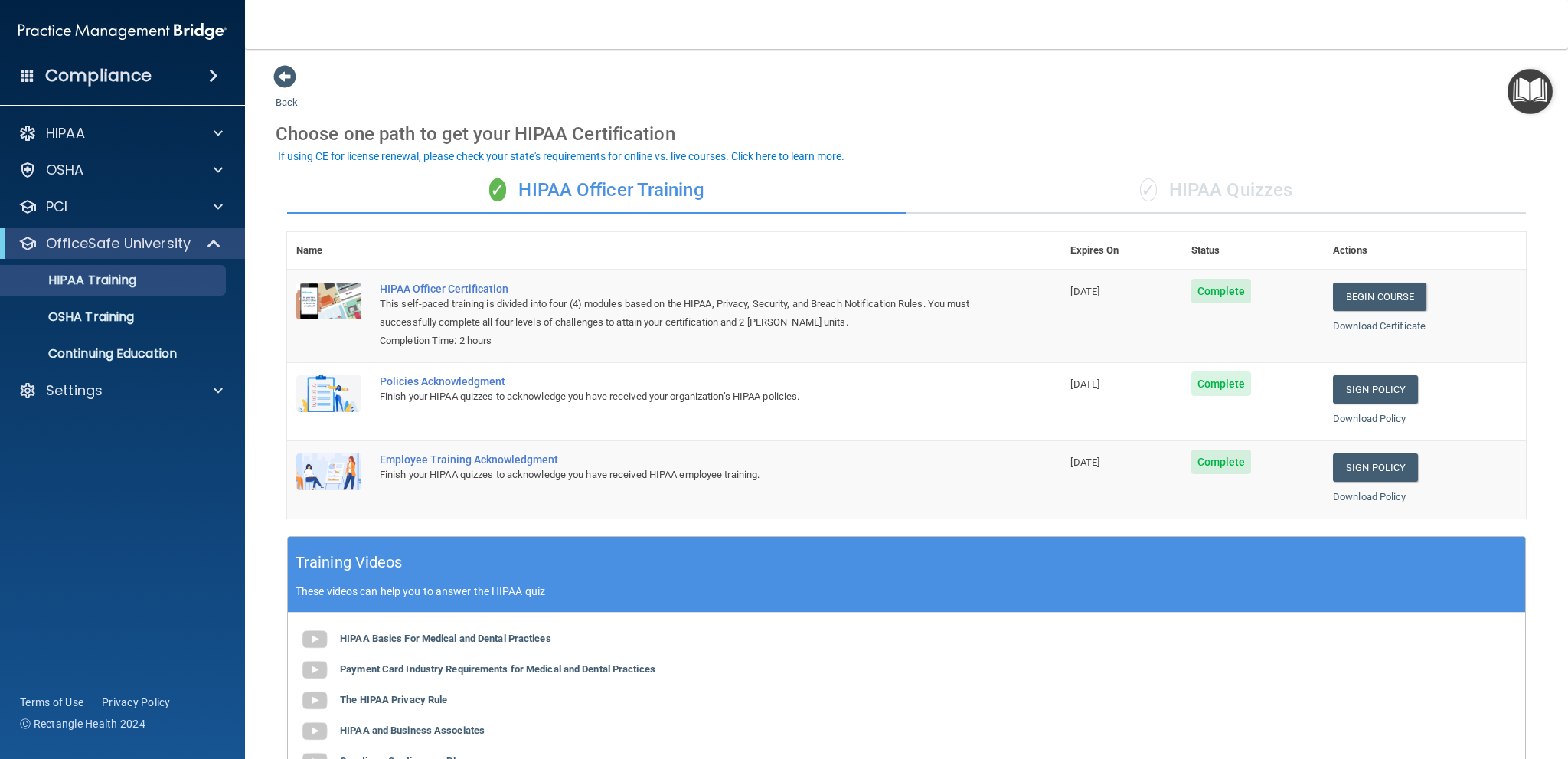
drag, startPoint x: 1351, startPoint y: 180, endPoint x: 1191, endPoint y: 193, distance: 160.5
click at [1345, 181] on div "✓ HIPAA Quizzes" at bounding box center [1216, 191] width 620 height 46
